Goal: Task Accomplishment & Management: Use online tool/utility

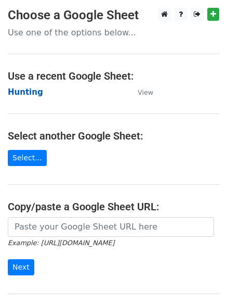
click at [29, 93] on strong "Hunting" at bounding box center [25, 91] width 35 height 9
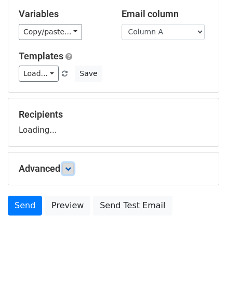
click at [71, 168] on icon at bounding box center [68, 168] width 6 height 6
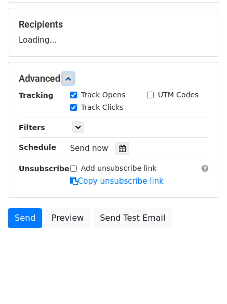
scroll to position [152, 0]
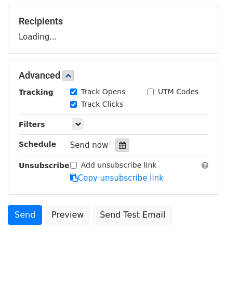
click at [119, 145] on icon at bounding box center [122, 144] width 7 height 7
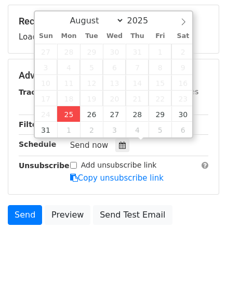
type input "2025-08-25 12:00"
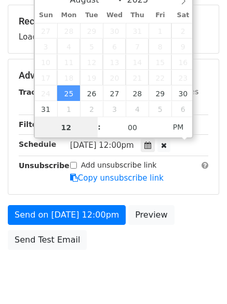
scroll to position [1, 0]
type input "4"
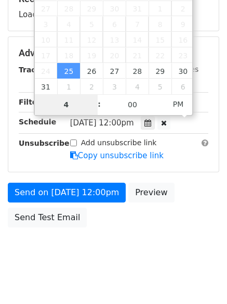
scroll to position [186, 0]
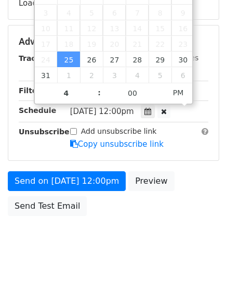
type input "2025-08-25 16:00"
click at [119, 244] on body "New Campaign Daily emails left: 50 Google Sheet: Hunting Variables Copy/paste..…" at bounding box center [113, 42] width 227 height 441
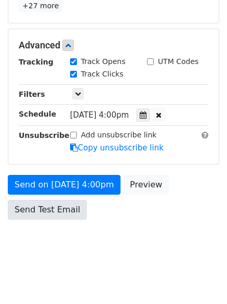
scroll to position [227, 0]
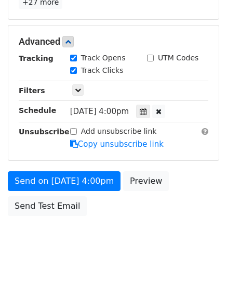
click at [60, 167] on form "Variables Copy/paste... {{Column A}} {{Column B}} {{Column C}} Email column Col…" at bounding box center [114, 25] width 212 height 392
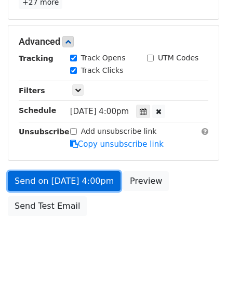
click at [68, 186] on link "Send on Aug 25 at 4:00pm" at bounding box center [64, 181] width 113 height 20
click at [69, 178] on link "Send on Aug 25 at 4:00pm" at bounding box center [64, 181] width 113 height 20
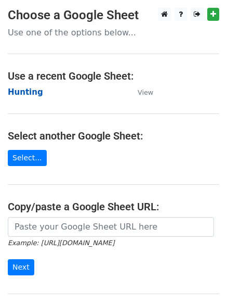
click at [20, 89] on strong "Hunting" at bounding box center [25, 91] width 35 height 9
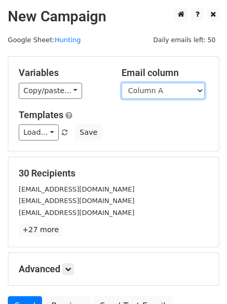
click at [169, 95] on select "Column A Column B Column C" at bounding box center [163, 91] width 83 height 16
select select "Column B"
click at [122, 83] on select "Column A Column B Column C" at bounding box center [163, 91] width 83 height 16
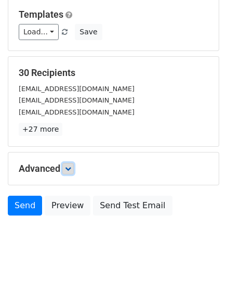
click at [71, 164] on link at bounding box center [67, 168] width 11 height 11
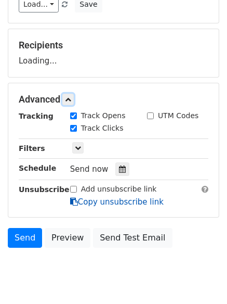
scroll to position [152, 0]
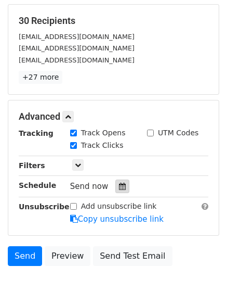
click at [120, 189] on icon at bounding box center [122, 186] width 7 height 7
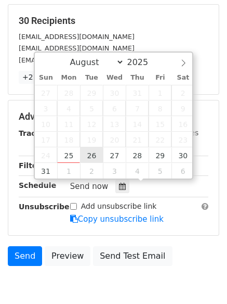
type input "2025-08-26 12:00"
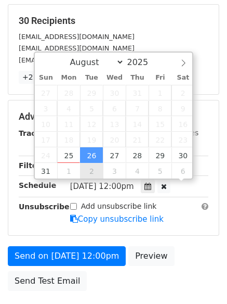
scroll to position [1, 0]
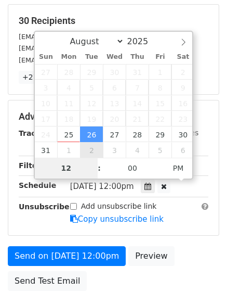
type input "5"
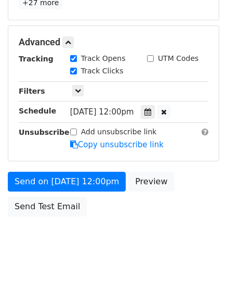
scroll to position [431, 0]
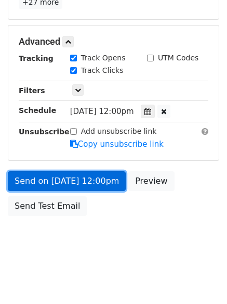
type input "2025-08-26 17:00"
click at [66, 178] on link "Send on Aug 26 at 12:00pm" at bounding box center [67, 181] width 118 height 20
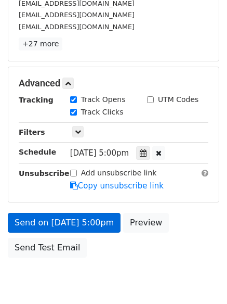
scroll to position [227, 0]
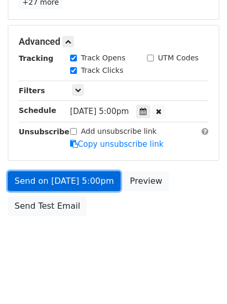
click at [63, 186] on link "Send on Aug 26 at 5:00pm" at bounding box center [64, 181] width 113 height 20
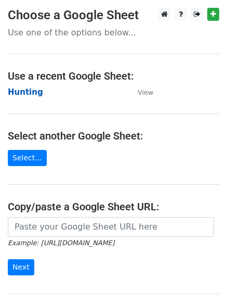
click at [25, 93] on strong "Hunting" at bounding box center [25, 91] width 35 height 9
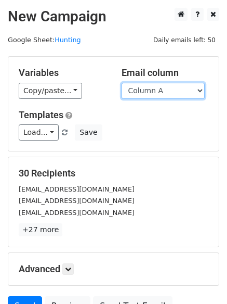
click at [154, 94] on select "Column A Column B Column C" at bounding box center [163, 91] width 83 height 16
select select "Column C"
click at [122, 83] on select "Column A Column B Column C" at bounding box center [163, 91] width 83 height 16
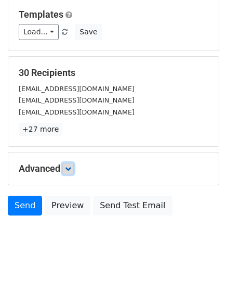
click at [67, 164] on link at bounding box center [67, 168] width 11 height 11
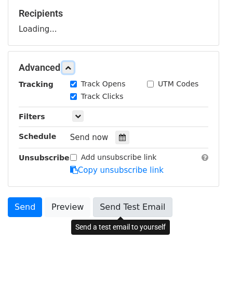
scroll to position [161, 0]
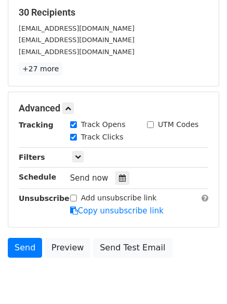
drag, startPoint x: 115, startPoint y: 182, endPoint x: 100, endPoint y: 182, distance: 15.1
click at [119, 182] on icon at bounding box center [122, 177] width 7 height 7
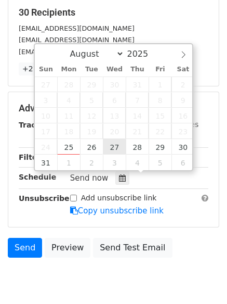
type input "2025-08-27 12:00"
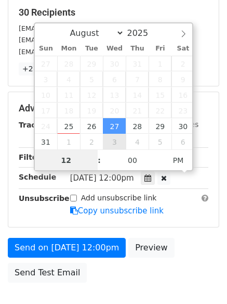
scroll to position [1, 0]
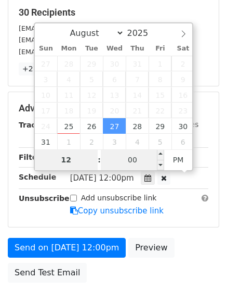
type input "6"
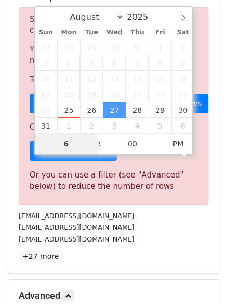
scroll to position [431, 0]
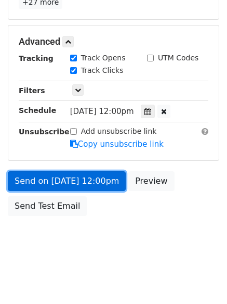
type input "2025-08-27 18:00"
click at [66, 179] on link "Send on Aug 27 at 12:00pm" at bounding box center [67, 181] width 118 height 20
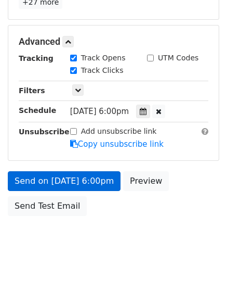
scroll to position [186, 0]
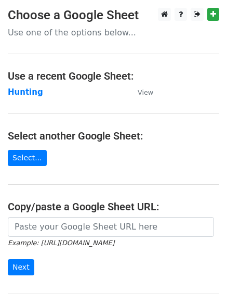
click at [6, 83] on main "Choose a Google Sheet Use one of the options below... Use a recent Google Sheet…" at bounding box center [113, 169] width 227 height 323
click at [18, 88] on strong "Hunting" at bounding box center [25, 91] width 35 height 9
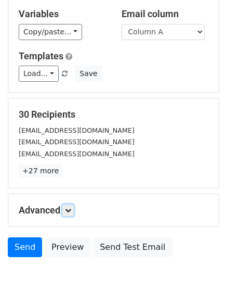
drag, startPoint x: 69, startPoint y: 212, endPoint x: 116, endPoint y: 197, distance: 49.5
click at [70, 211] on icon at bounding box center [68, 210] width 6 height 6
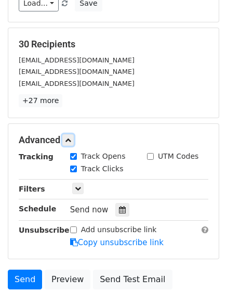
scroll to position [189, 0]
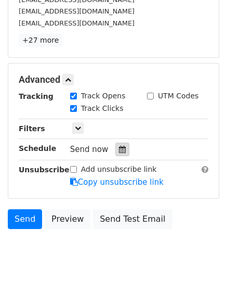
click at [119, 150] on icon at bounding box center [122, 149] width 7 height 7
drag, startPoint x: 115, startPoint y: 151, endPoint x: 132, endPoint y: 146, distance: 17.4
click at [119, 151] on icon at bounding box center [122, 149] width 7 height 7
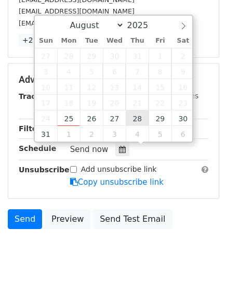
type input "2025-08-28 12:00"
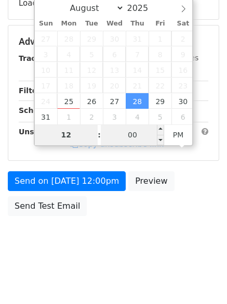
type input "7"
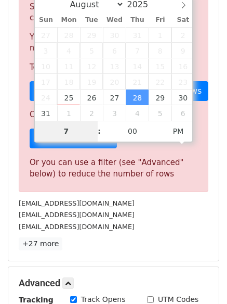
scroll to position [431, 0]
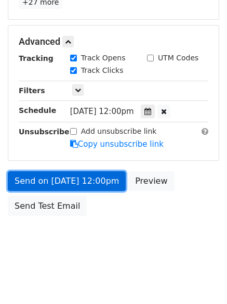
type input "2025-08-28 19:00"
click at [68, 174] on link "Send on Aug 28 at 12:00pm" at bounding box center [67, 181] width 118 height 20
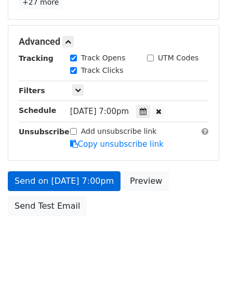
scroll to position [186, 0]
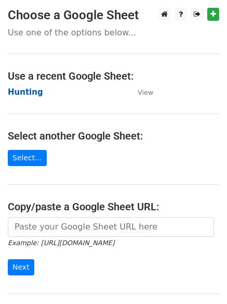
click at [24, 93] on strong "Hunting" at bounding box center [25, 91] width 35 height 9
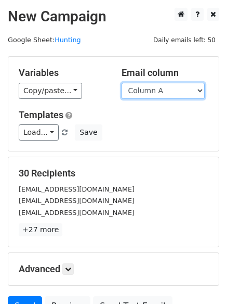
drag, startPoint x: 156, startPoint y: 92, endPoint x: 157, endPoint y: 97, distance: 5.3
click at [156, 92] on select "Column A Column B Column C" at bounding box center [163, 91] width 83 height 16
select select "Column B"
click at [122, 83] on select "Column A Column B Column C" at bounding box center [163, 91] width 83 height 16
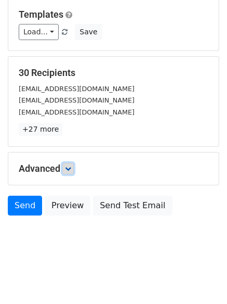
click at [73, 173] on link at bounding box center [67, 168] width 11 height 11
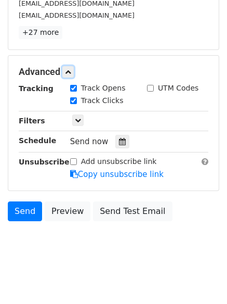
scroll to position [199, 0]
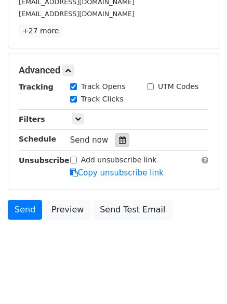
click at [119, 137] on icon at bounding box center [122, 139] width 7 height 7
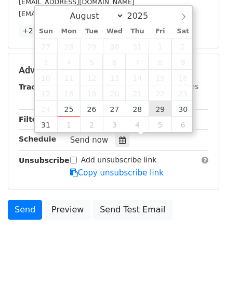
type input "2025-08-29 12:00"
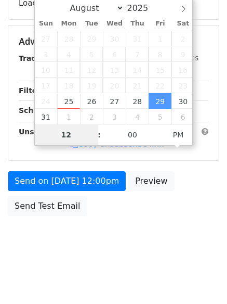
type input "8"
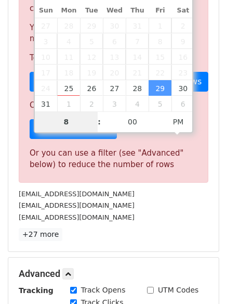
scroll to position [431, 0]
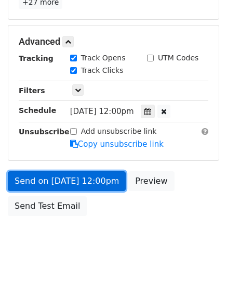
type input "2025-08-29 20:00"
click at [65, 173] on link "Send on Aug 29 at 12:00pm" at bounding box center [67, 181] width 118 height 20
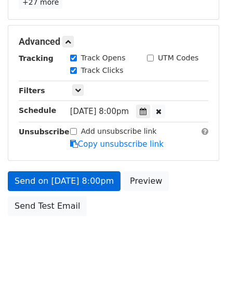
scroll to position [186, 0]
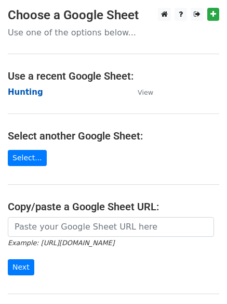
click at [31, 89] on strong "Hunting" at bounding box center [25, 91] width 35 height 9
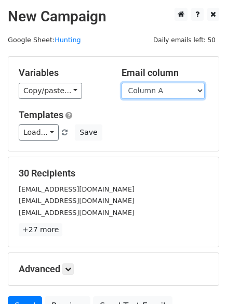
click at [150, 94] on select "Column A Column B Column C" at bounding box center [163, 91] width 83 height 16
select select "Column C"
click at [122, 83] on select "Column A Column B Column C" at bounding box center [163, 91] width 83 height 16
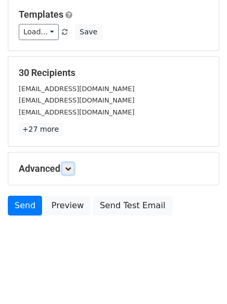
drag, startPoint x: 71, startPoint y: 168, endPoint x: 75, endPoint y: 185, distance: 17.2
click at [71, 167] on icon at bounding box center [68, 168] width 6 height 6
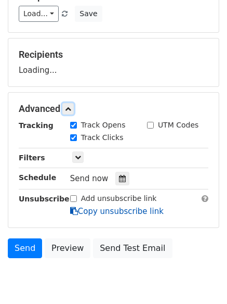
scroll to position [152, 0]
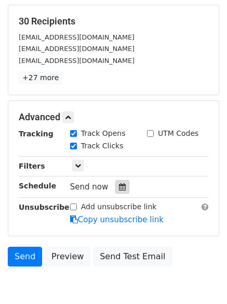
click at [118, 191] on div at bounding box center [122, 187] width 14 height 14
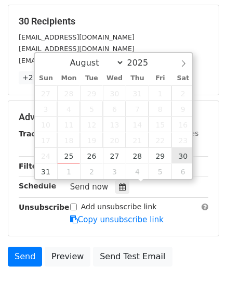
type input "[DATE] 12:00"
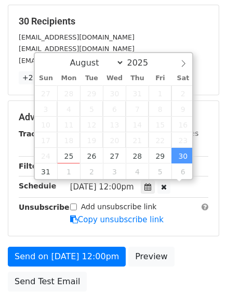
scroll to position [1, 0]
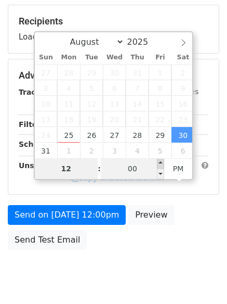
type input "9"
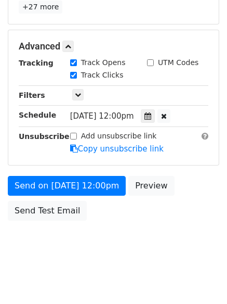
scroll to position [431, 0]
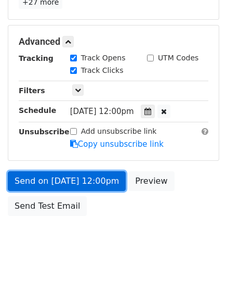
type input "[DATE] 21:00"
click at [66, 174] on link "Send on [DATE] 12:00pm" at bounding box center [67, 181] width 118 height 20
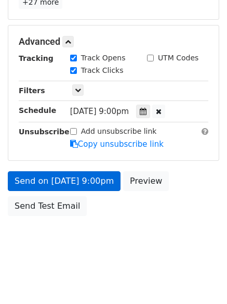
scroll to position [186, 0]
